Goal: Obtain resource: Obtain resource

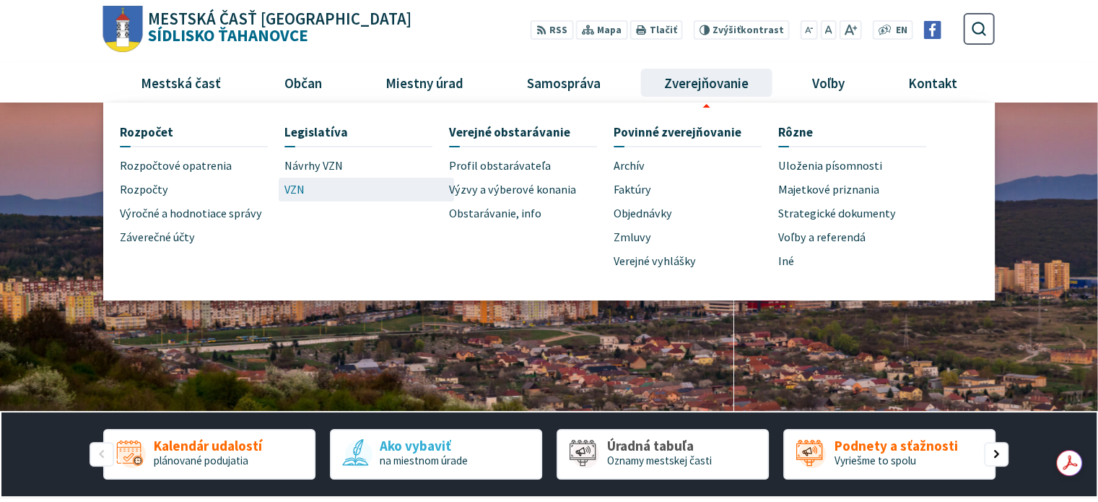
click at [290, 188] on span "VZN" at bounding box center [294, 190] width 20 height 24
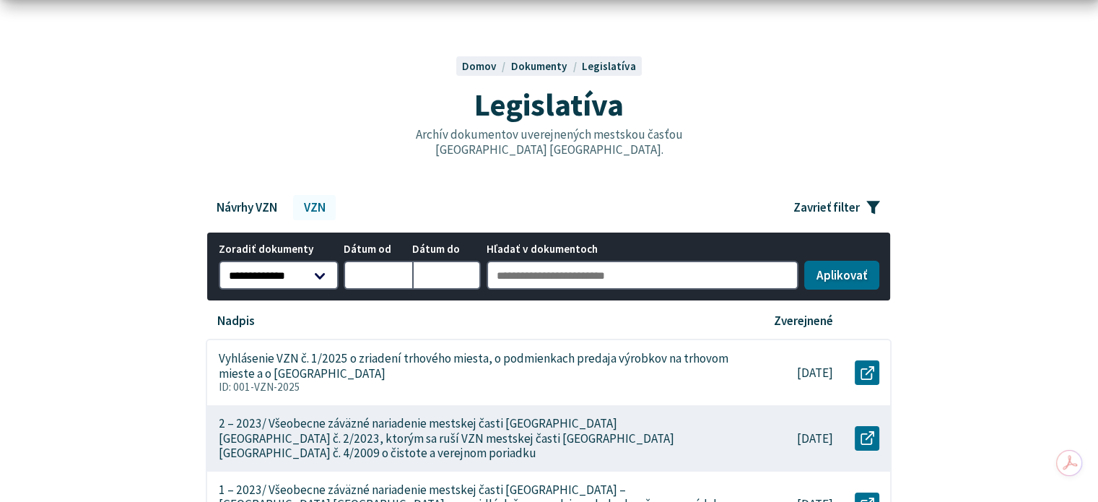
scroll to position [144, 0]
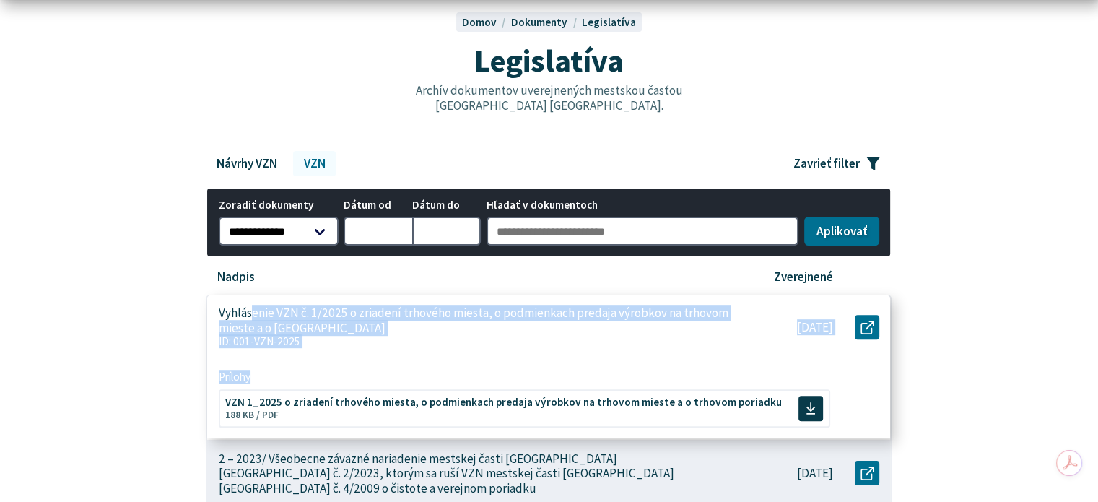
drag, startPoint x: 253, startPoint y: 311, endPoint x: 779, endPoint y: 351, distance: 528.3
click at [652, 380] on article "Vyhlásenie VZN č. 1/2025 o zriadení trhového miesta, o podmienkach predaja výro…" at bounding box center [548, 366] width 683 height 144
click at [861, 328] on use at bounding box center [867, 326] width 14 height 14
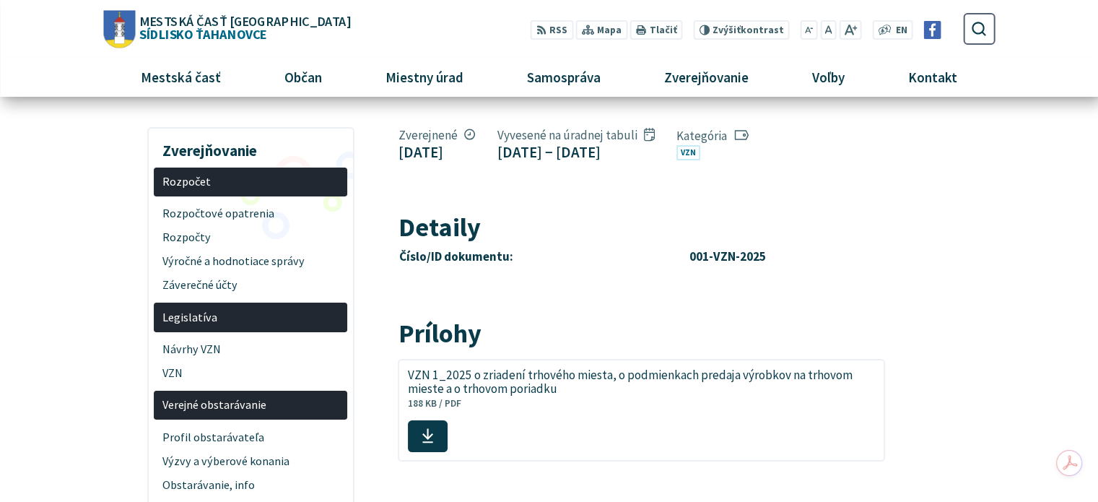
scroll to position [216, 0]
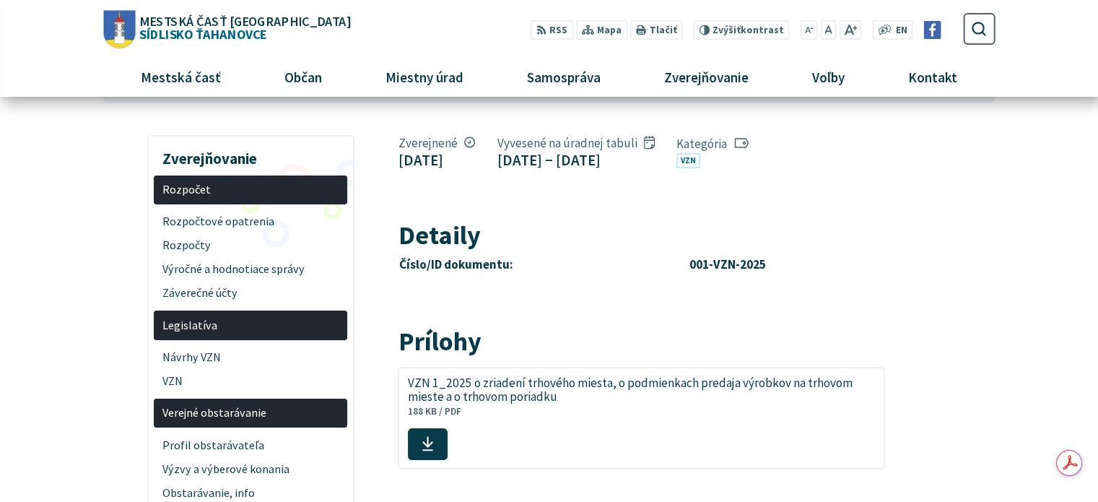
click at [968, 281] on article "Zverejnené 10. septembra 2025 Vyvesené na úradnej tabuli 10. septembra 2025 − 2…" at bounding box center [696, 348] width 640 height 437
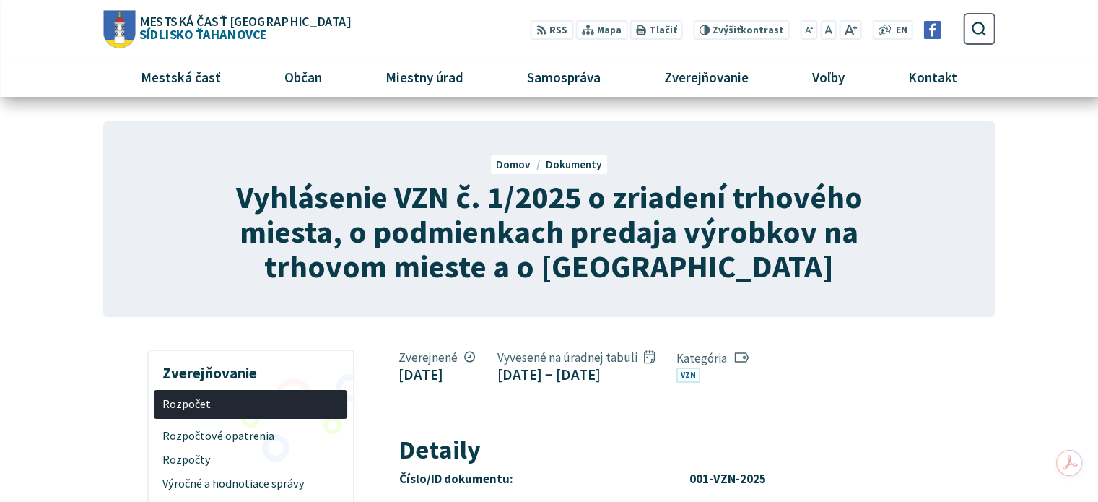
scroll to position [0, 0]
